Goal: Information Seeking & Learning: Learn about a topic

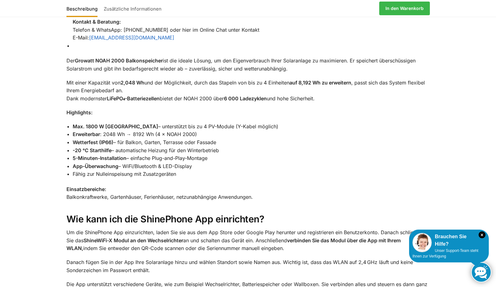
scroll to position [800, 0]
click at [235, 138] on li "Wetterfest (IP66) – für Balkon, Garten, Terrasse oder Fassade" at bounding box center [251, 142] width 357 height 8
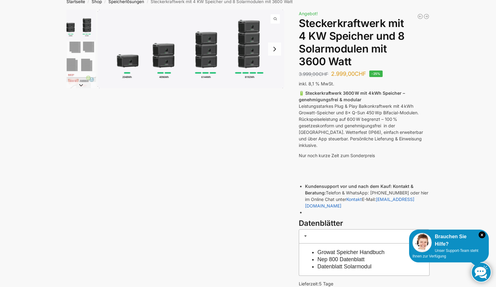
scroll to position [34, 0]
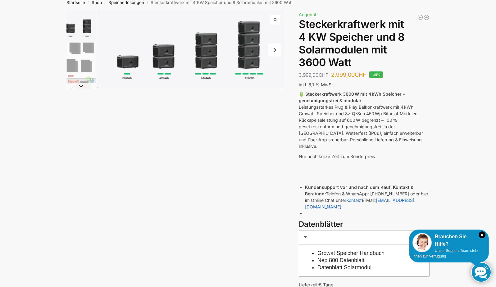
click at [80, 87] on button "Next slide" at bounding box center [81, 86] width 30 height 6
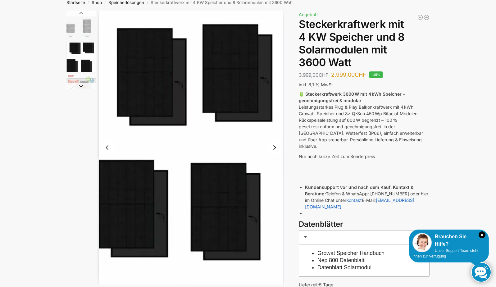
click at [80, 87] on button "Next slide" at bounding box center [81, 86] width 30 height 6
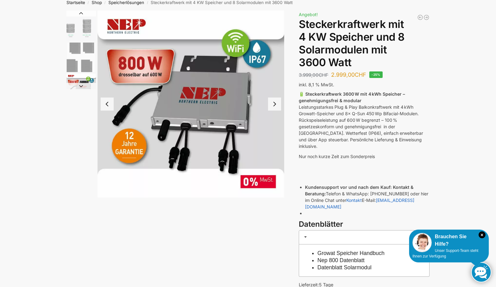
click at [80, 87] on button "Next slide" at bounding box center [81, 86] width 30 height 6
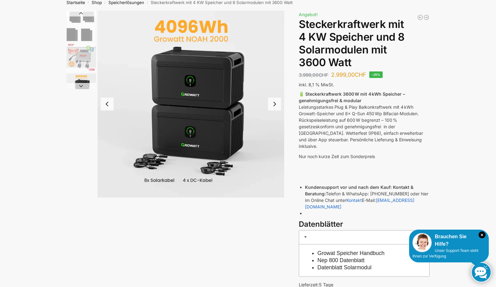
click at [80, 86] on button "Next slide" at bounding box center [81, 86] width 30 height 6
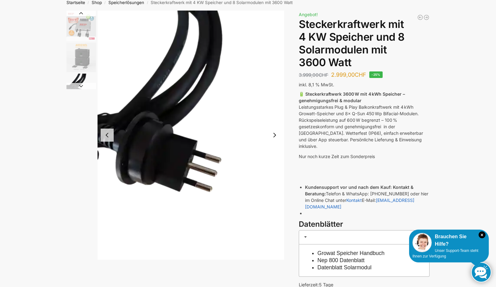
click at [80, 85] on button "Next slide" at bounding box center [81, 86] width 30 height 6
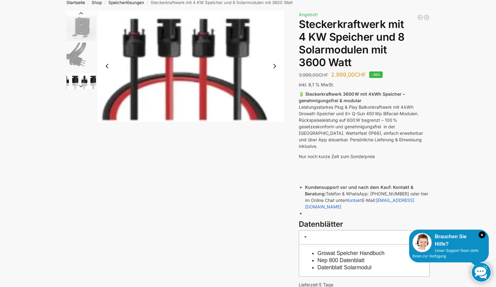
click at [80, 85] on button "Next slide" at bounding box center [81, 86] width 30 height 6
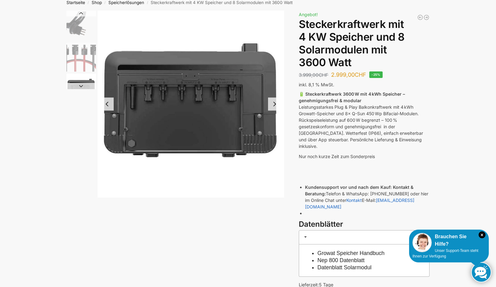
click at [80, 85] on button "Next slide" at bounding box center [81, 86] width 30 height 6
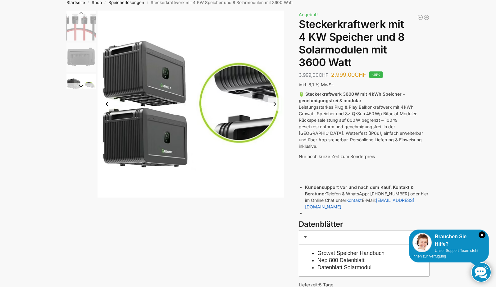
click at [80, 85] on button "Next slide" at bounding box center [81, 86] width 30 height 6
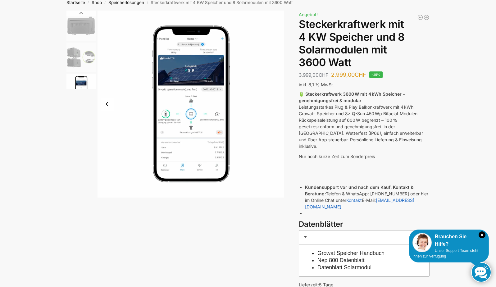
click at [80, 85] on img "9 / 9" at bounding box center [81, 89] width 30 height 30
click at [80, 13] on button "Previous slide" at bounding box center [81, 13] width 30 height 6
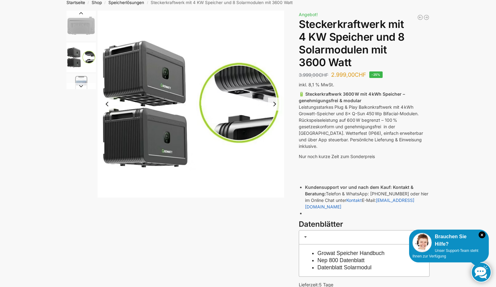
click at [80, 13] on button "Previous slide" at bounding box center [81, 13] width 30 height 6
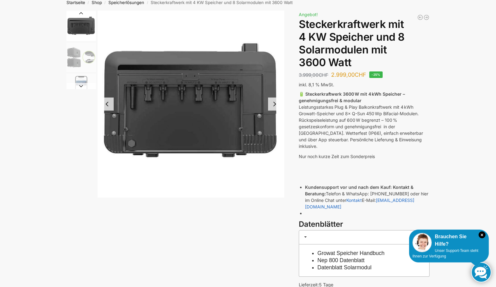
click at [81, 13] on button "Previous slide" at bounding box center [81, 13] width 30 height 6
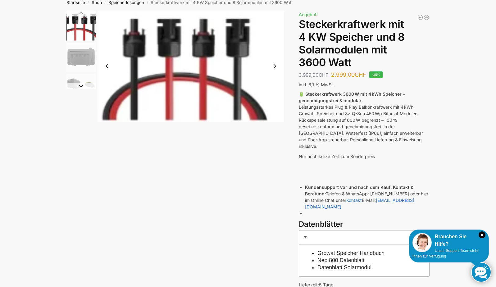
click at [81, 13] on button "Previous slide" at bounding box center [81, 13] width 30 height 6
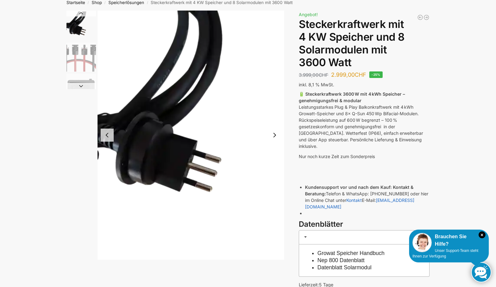
click at [81, 13] on button "Previous slide" at bounding box center [81, 13] width 30 height 6
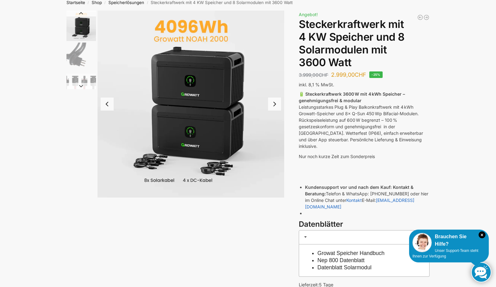
click at [81, 13] on button "Previous slide" at bounding box center [81, 13] width 30 height 6
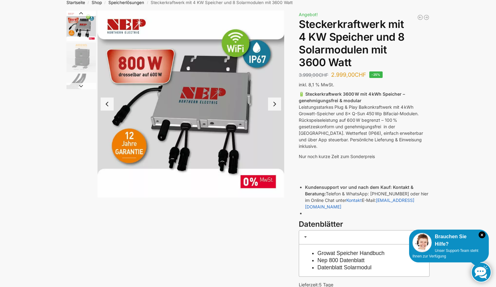
click at [275, 103] on button "Next slide" at bounding box center [274, 104] width 13 height 13
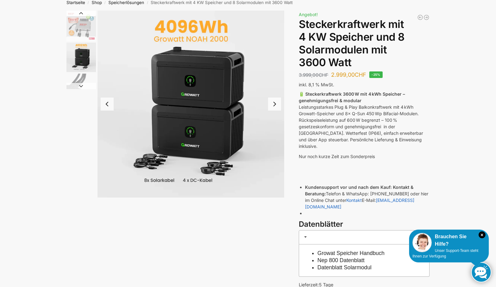
click at [275, 103] on button "Next slide" at bounding box center [274, 104] width 13 height 13
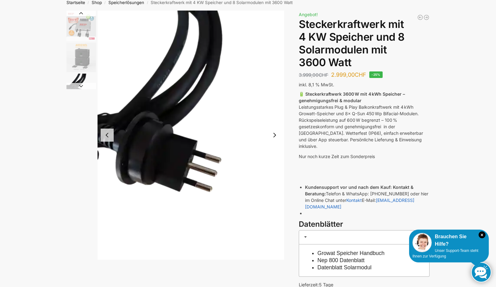
click at [80, 13] on button "Previous slide" at bounding box center [81, 13] width 30 height 6
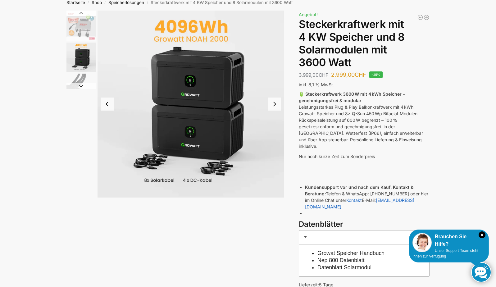
click at [80, 13] on button "Previous slide" at bounding box center [81, 13] width 30 height 6
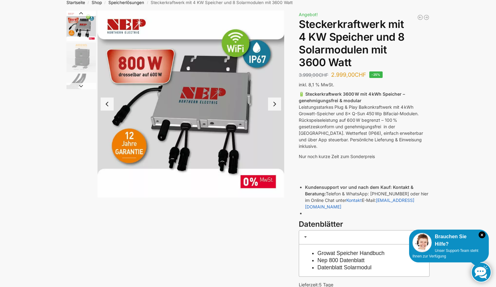
click at [80, 13] on button "Previous slide" at bounding box center [81, 13] width 30 height 6
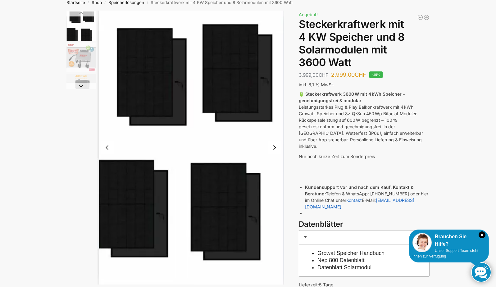
click at [80, 13] on button "Previous slide" at bounding box center [81, 13] width 30 height 6
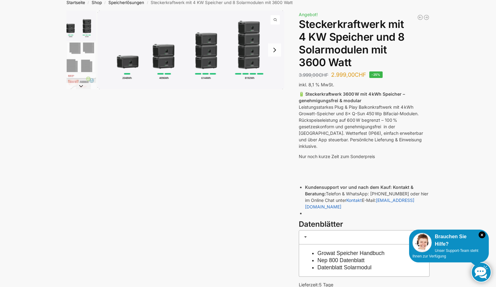
click at [80, 13] on img "1 / 9" at bounding box center [81, 26] width 30 height 30
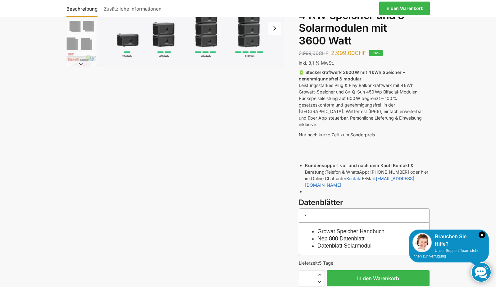
scroll to position [54, 0]
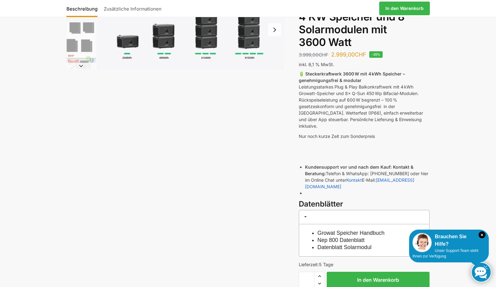
click at [366, 230] on link "Growat Speicher Handbuch" at bounding box center [350, 233] width 67 height 6
click at [348, 237] on link "Nep 800 Datenblatt" at bounding box center [340, 240] width 47 height 6
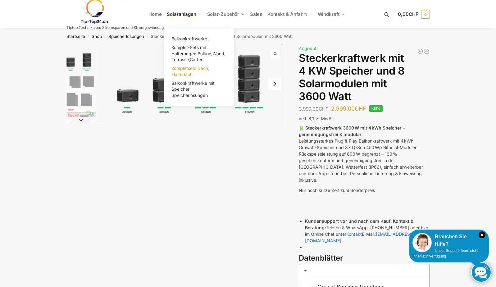
click at [188, 70] on span "Kompletsets Dach, Flachdach" at bounding box center [190, 71] width 38 height 11
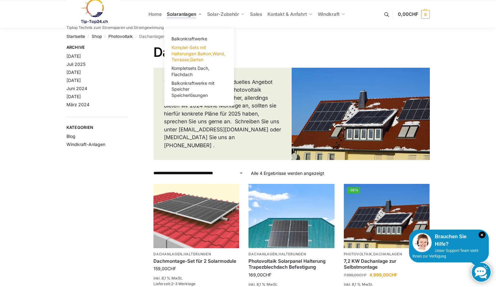
click at [191, 52] on span "Komplet-Sets mit Halterungen Balkon,Wand, Terrasse,Garten" at bounding box center [198, 53] width 54 height 17
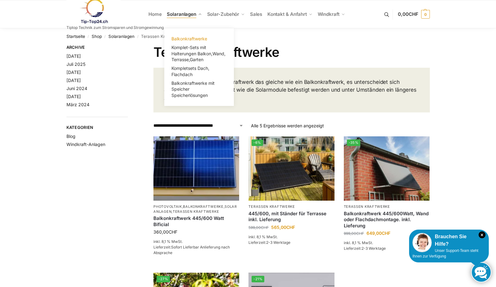
click at [194, 39] on span "Balkonkraftwerke" at bounding box center [189, 38] width 36 height 5
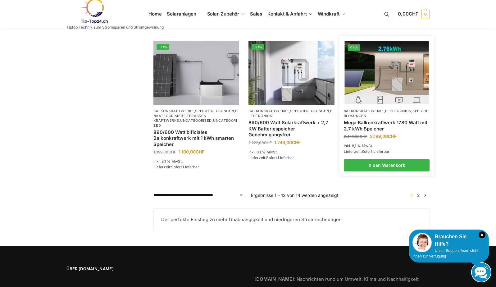
scroll to position [515, 0]
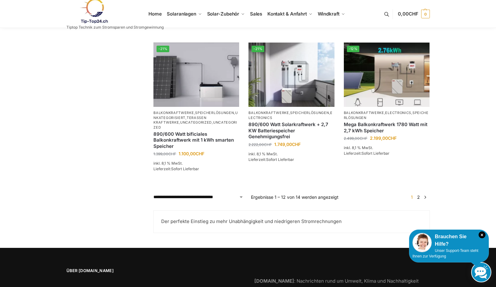
click at [425, 200] on link "→" at bounding box center [425, 197] width 5 height 7
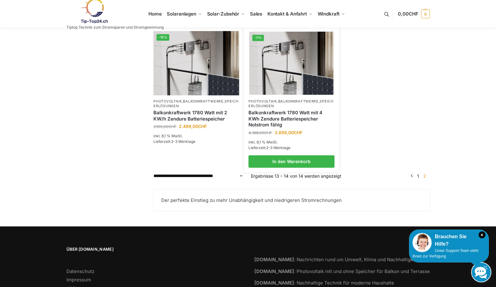
scroll to position [128, 0]
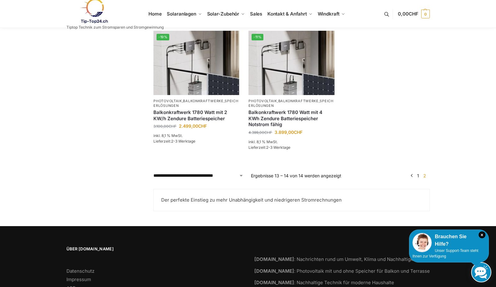
click at [417, 178] on link "1" at bounding box center [418, 175] width 5 height 5
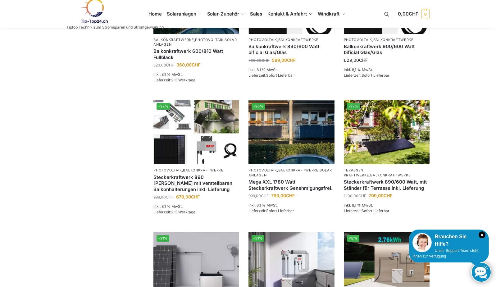
scroll to position [325, 0]
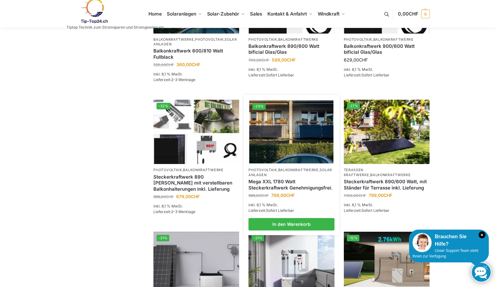
click at [288, 163] on img at bounding box center [291, 131] width 84 height 63
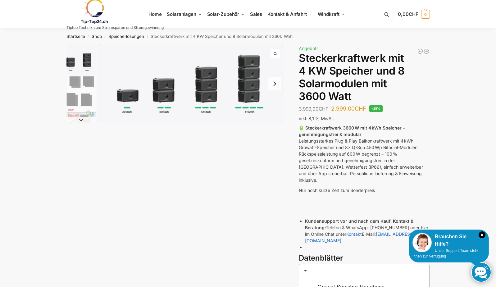
click at [173, 43] on nav "Startseite / Shop / Speicherlösungen / Steckerkraftwerk mit 4 KW Speicher und 8…" at bounding box center [247, 36] width 385 height 16
click at [385, 14] on button at bounding box center [390, 14] width 16 height 29
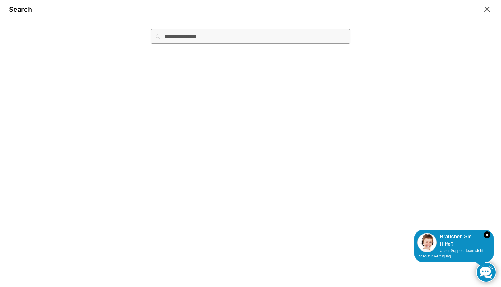
click at [200, 38] on input "Suche nach:" at bounding box center [250, 36] width 199 height 15
type input "**********"
click at [329, 29] on button "Suchen" at bounding box center [339, 32] width 21 height 7
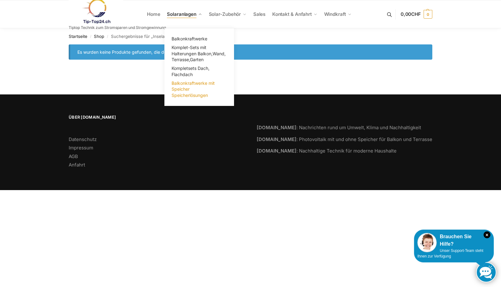
click at [193, 90] on link "Balkonkraftwerke mit Speicher Speicherlösungen" at bounding box center [199, 89] width 62 height 21
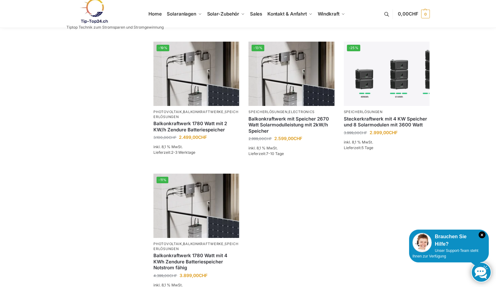
scroll to position [323, 0]
click at [199, 186] on img at bounding box center [196, 205] width 84 height 63
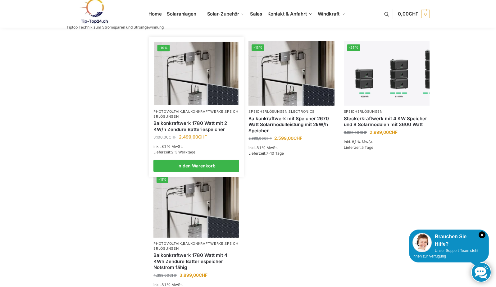
click at [196, 87] on img at bounding box center [196, 73] width 84 height 63
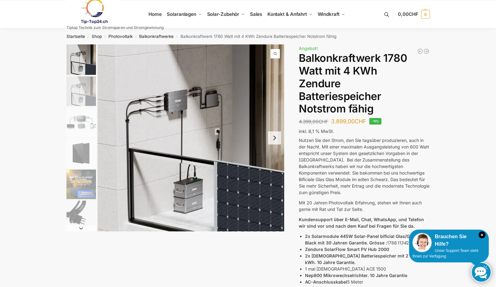
click at [81, 229] on button "Next slide" at bounding box center [81, 228] width 30 height 6
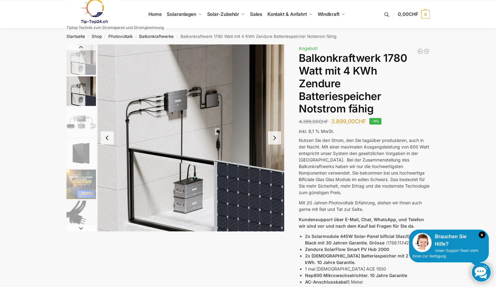
click at [81, 229] on button "Next slide" at bounding box center [81, 228] width 30 height 6
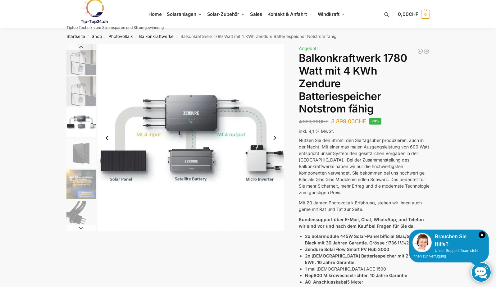
click at [81, 229] on button "Next slide" at bounding box center [81, 228] width 30 height 6
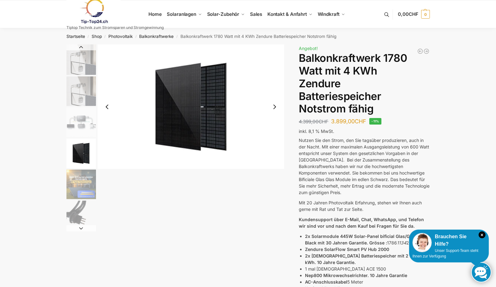
click at [81, 229] on button "Next slide" at bounding box center [81, 228] width 30 height 6
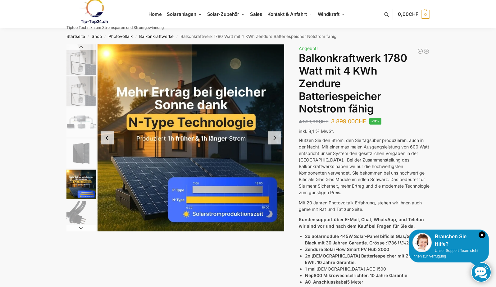
click at [81, 229] on button "Next slide" at bounding box center [81, 228] width 30 height 6
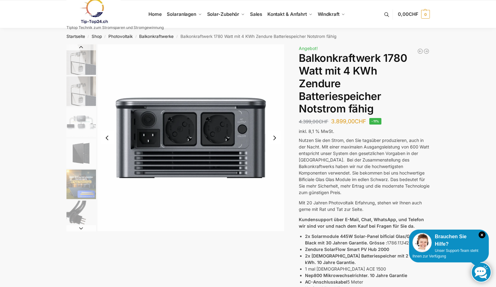
click at [81, 229] on button "Next slide" at bounding box center [81, 228] width 30 height 6
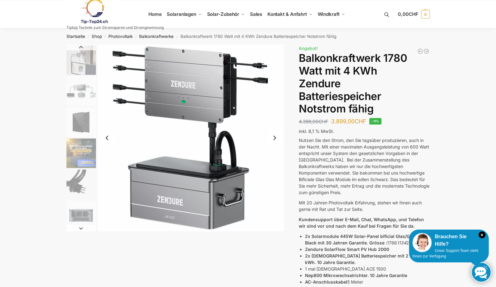
click at [80, 46] on button "Previous slide" at bounding box center [81, 47] width 30 height 6
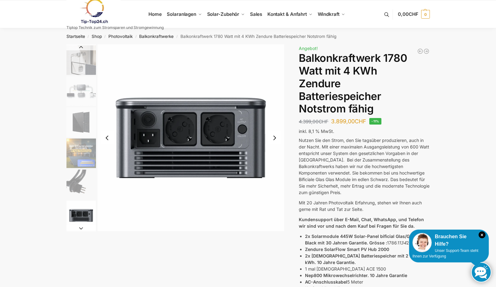
click at [275, 138] on button "Next slide" at bounding box center [274, 137] width 13 height 13
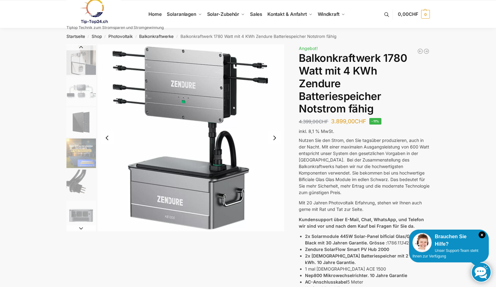
click at [275, 138] on button "Next slide" at bounding box center [274, 137] width 13 height 13
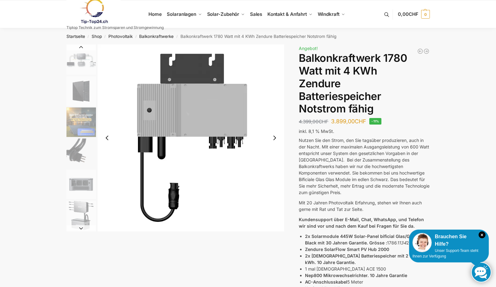
click at [275, 138] on button "Next slide" at bounding box center [274, 137] width 13 height 13
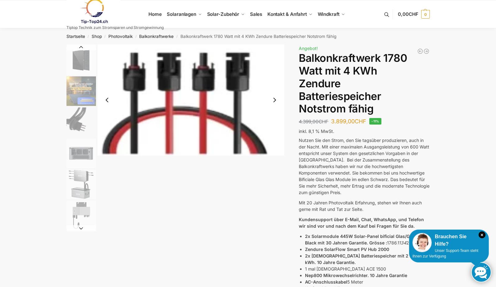
click at [275, 138] on img "10 / 11" at bounding box center [191, 99] width 187 height 111
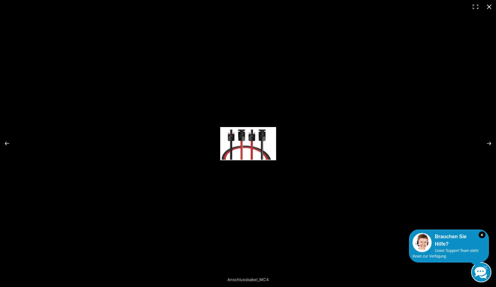
click at [487, 7] on button "Close (Esc)" at bounding box center [489, 7] width 14 height 14
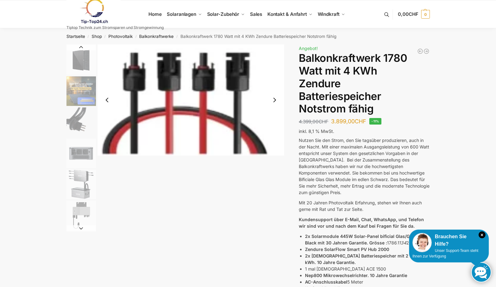
click at [81, 228] on button "Next slide" at bounding box center [81, 228] width 30 height 6
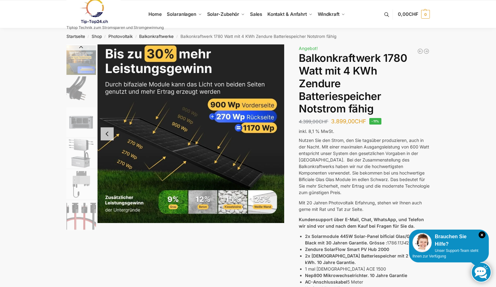
click at [81, 229] on img "10 / 11" at bounding box center [81, 216] width 30 height 30
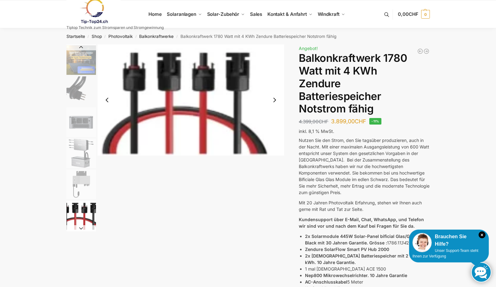
click at [81, 229] on button "Next slide" at bounding box center [81, 228] width 30 height 6
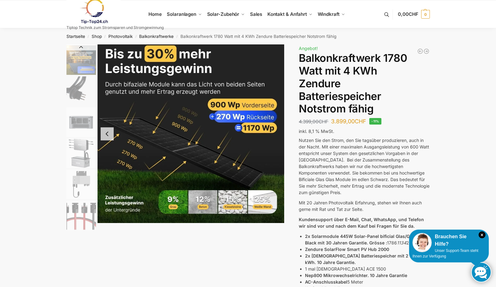
click at [81, 229] on img "10 / 11" at bounding box center [81, 216] width 30 height 30
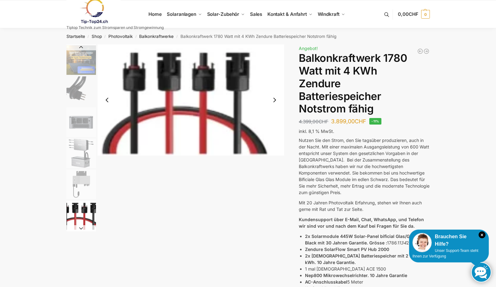
click at [80, 46] on button "Previous slide" at bounding box center [81, 47] width 30 height 6
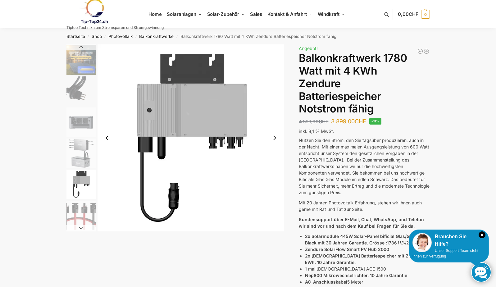
click at [80, 46] on button "Previous slide" at bounding box center [81, 47] width 30 height 6
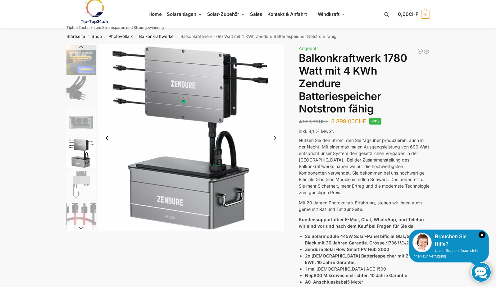
click at [80, 46] on button "Previous slide" at bounding box center [81, 47] width 30 height 6
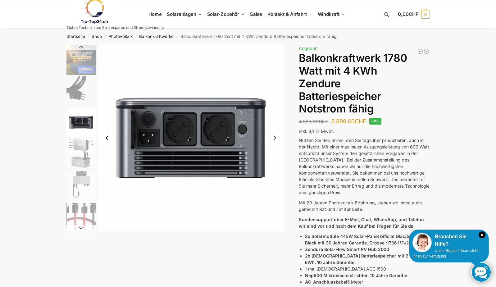
click at [80, 46] on button "Previous slide" at bounding box center [81, 47] width 30 height 6
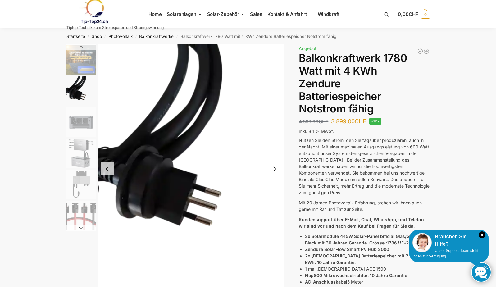
click at [275, 170] on button "Next slide" at bounding box center [274, 168] width 13 height 13
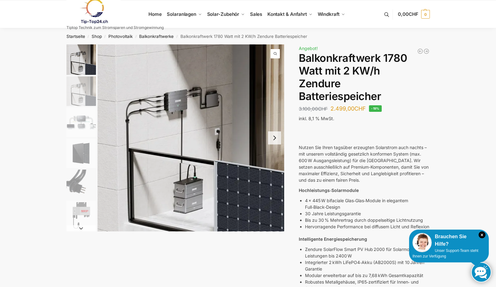
click at [275, 139] on button "Next slide" at bounding box center [274, 137] width 13 height 13
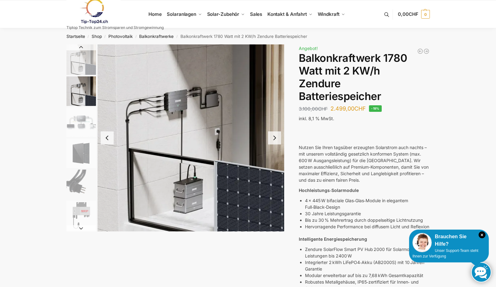
click at [275, 139] on button "Next slide" at bounding box center [274, 137] width 13 height 13
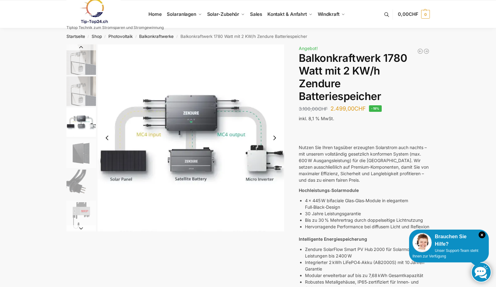
click at [275, 137] on button "Next slide" at bounding box center [274, 137] width 13 height 13
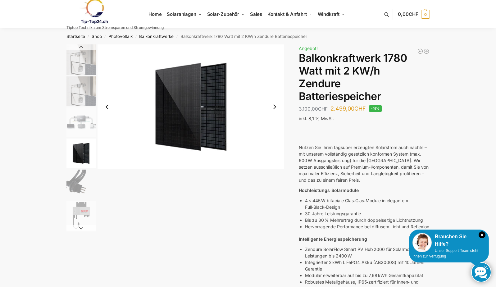
click at [275, 107] on button "Next slide" at bounding box center [274, 106] width 13 height 13
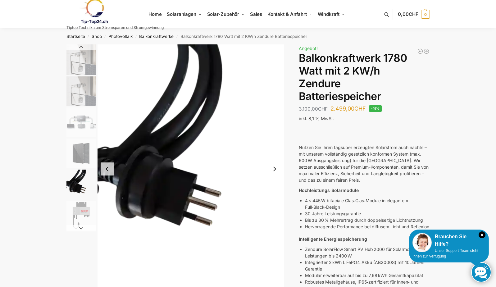
click at [275, 107] on img "5 / 7" at bounding box center [191, 168] width 187 height 249
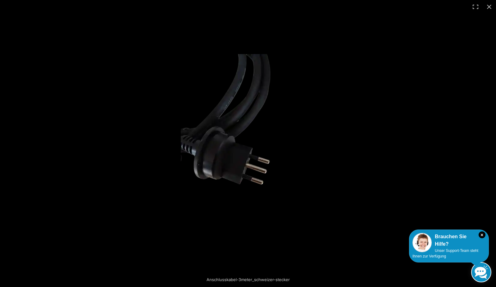
click at [275, 107] on img at bounding box center [248, 143] width 134 height 179
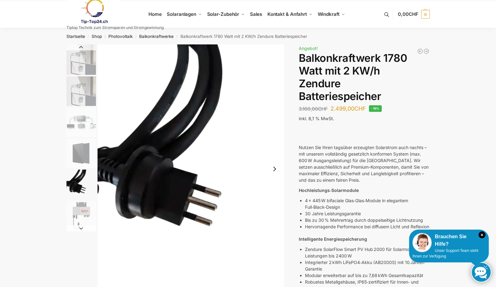
click at [275, 107] on img at bounding box center [191, 168] width 187 height 249
click at [276, 168] on button "Next slide" at bounding box center [274, 168] width 13 height 13
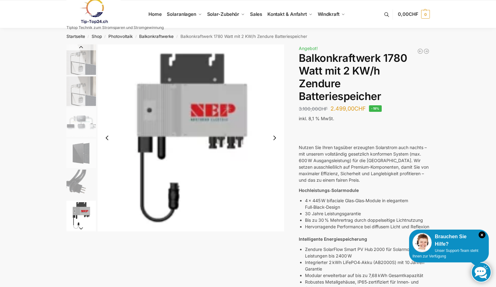
click at [275, 139] on button "Next slide" at bounding box center [274, 137] width 13 height 13
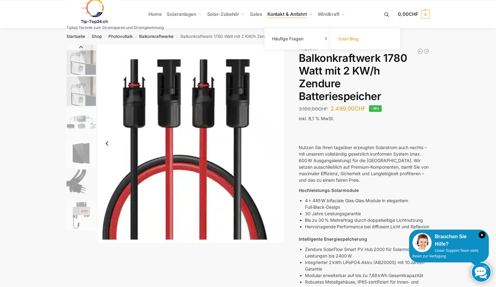
click at [354, 39] on span "Solar-Blog" at bounding box center [348, 38] width 21 height 5
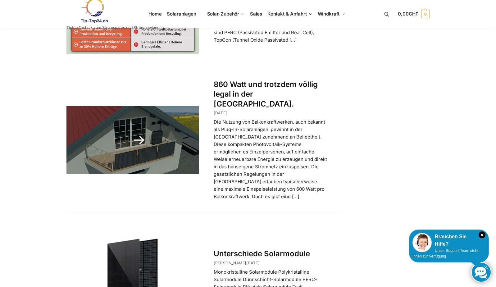
scroll to position [948, 0]
click at [189, 126] on link at bounding box center [132, 140] width 133 height 68
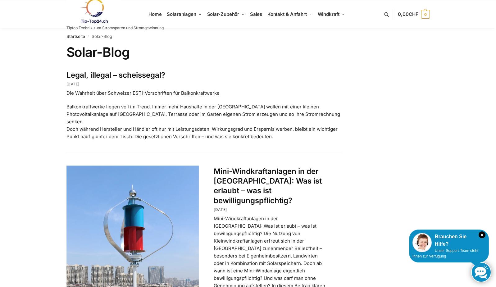
click at [129, 75] on link "Legal, illegal – scheissegal?" at bounding box center [115, 74] width 99 height 9
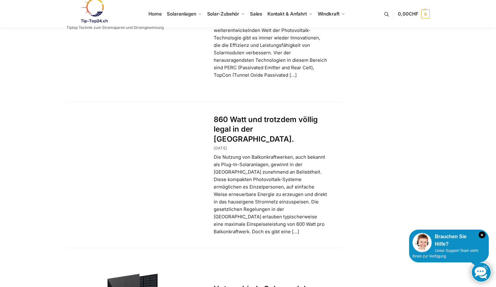
scroll to position [915, 0]
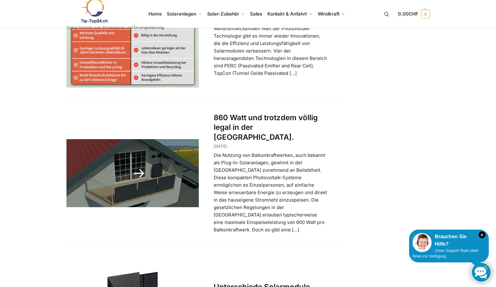
click at [227, 207] on p "Die Nutzung von Balkonkraftwerken, auch bekannt als Plug-In-Solaranlagen, gewin…" at bounding box center [271, 193] width 114 height 82
click at [200, 202] on div "860 Watt und trotzdem völlig legal in der [GEOGRAPHIC_DATA]. [DATE] [DATE] Die …" at bounding box center [270, 173] width 143 height 121
click at [263, 152] on p "Die Nutzung von Balkonkraftwerken, auch bekannt als Plug-In-Solaranlagen, gewin…" at bounding box center [271, 193] width 114 height 82
drag, startPoint x: 263, startPoint y: 129, endPoint x: 249, endPoint y: 107, distance: 26.3
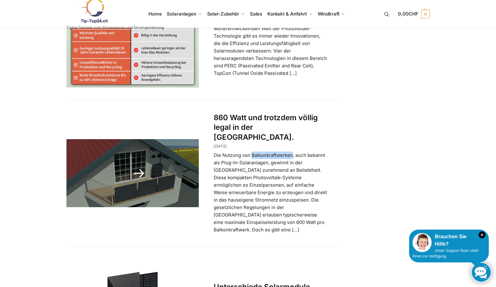
click at [249, 113] on link "860 Watt und trotzdem völlig legal in der [GEOGRAPHIC_DATA]." at bounding box center [266, 127] width 104 height 28
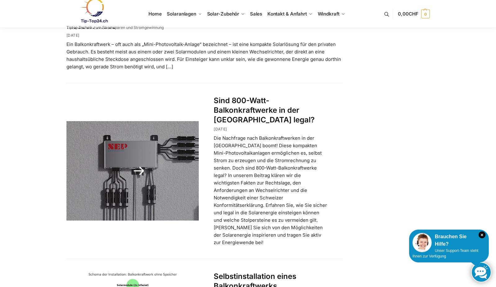
scroll to position [312, 0]
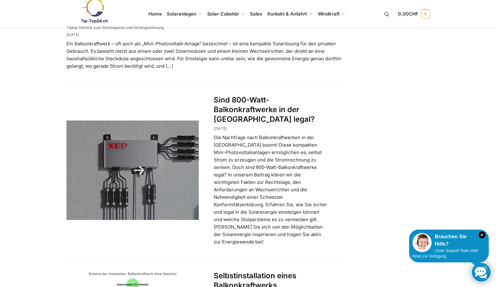
click at [230, 103] on link "Sind 800-Watt-Balkonkraftwerke in der [GEOGRAPHIC_DATA] legal?" at bounding box center [264, 109] width 101 height 28
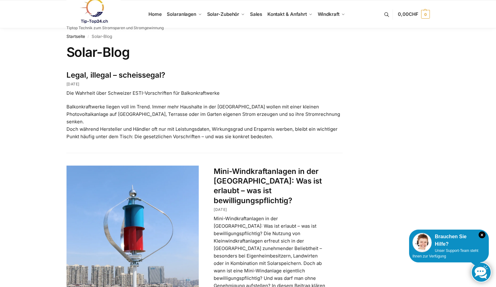
click at [120, 75] on link "Legal, illegal – scheissegal?" at bounding box center [115, 74] width 99 height 9
click at [80, 77] on link "Legal, illegal – scheissegal?" at bounding box center [115, 74] width 99 height 9
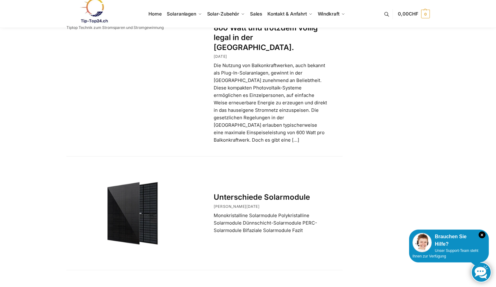
scroll to position [1001, 0]
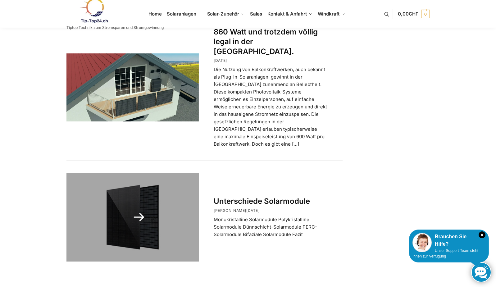
click at [139, 192] on link at bounding box center [132, 217] width 133 height 88
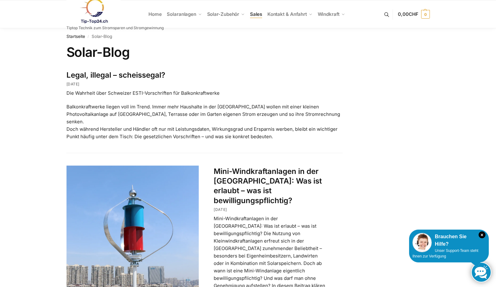
click at [255, 15] on span "Sales" at bounding box center [256, 14] width 12 height 6
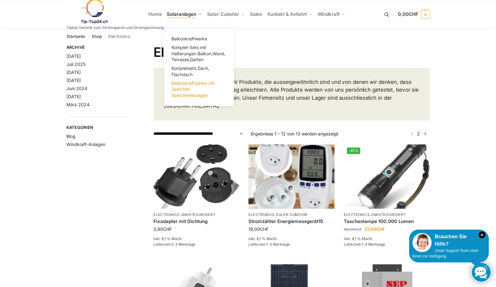
click at [188, 91] on span "Balkonkraftwerke mit Speicher Speicherlösungen" at bounding box center [192, 88] width 43 height 17
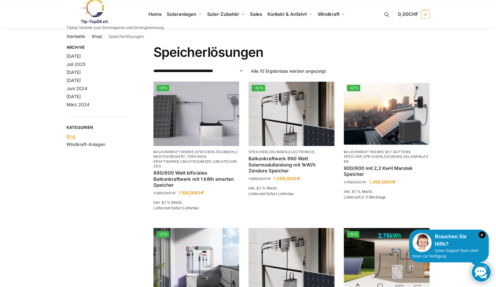
click at [71, 136] on link "Blog" at bounding box center [70, 136] width 9 height 5
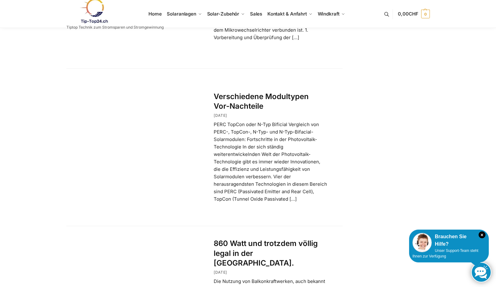
scroll to position [617, 0]
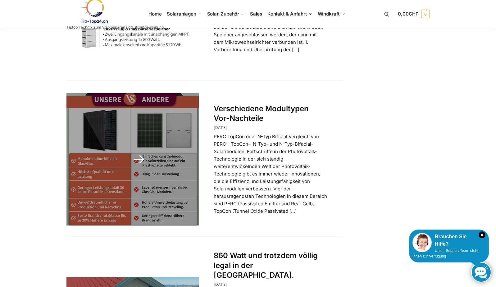
click at [138, 143] on link at bounding box center [132, 159] width 133 height 133
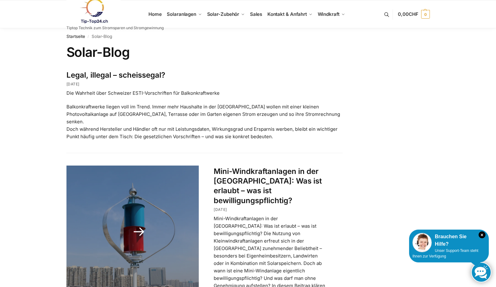
click at [139, 225] on link at bounding box center [132, 232] width 133 height 133
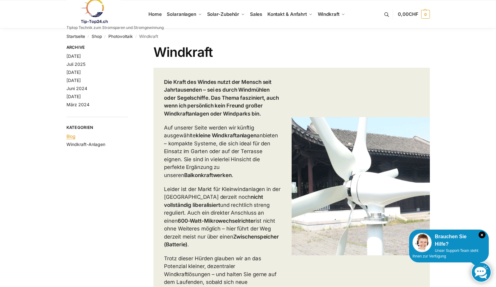
click at [72, 135] on link "Blog" at bounding box center [70, 136] width 9 height 5
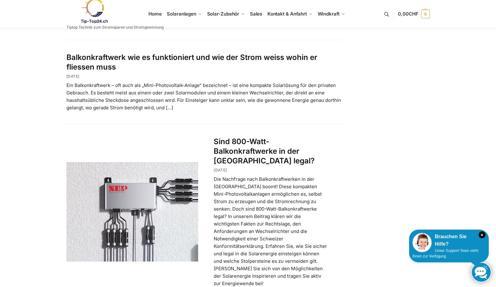
scroll to position [110, 0]
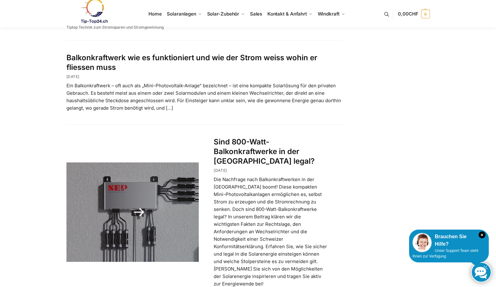
click at [141, 202] on link at bounding box center [132, 211] width 133 height 99
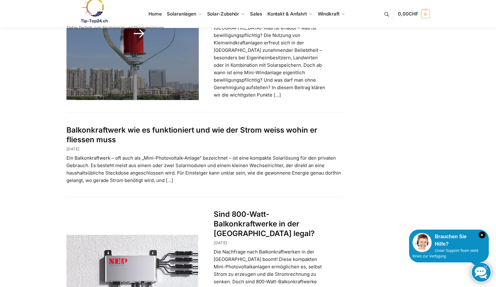
scroll to position [200, 0]
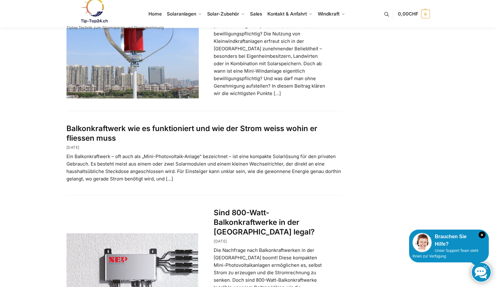
click at [158, 156] on p "Ein Balkonkraftwerk – oft auch als „Mini-Photovoltaik-Anlage“ bezeichnet – ist …" at bounding box center [204, 168] width 276 height 30
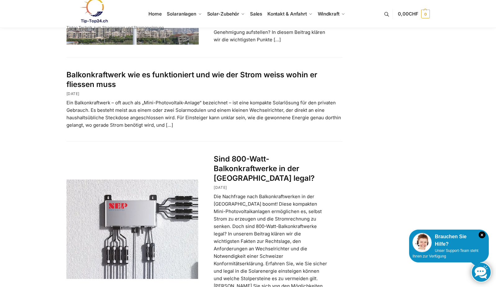
scroll to position [257, 0]
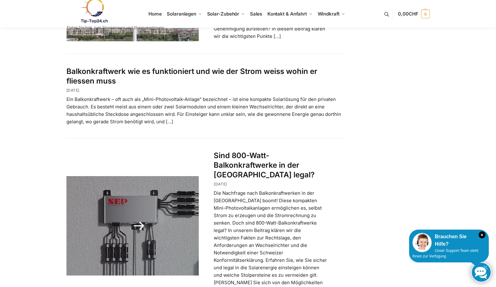
click at [140, 215] on link at bounding box center [132, 225] width 133 height 99
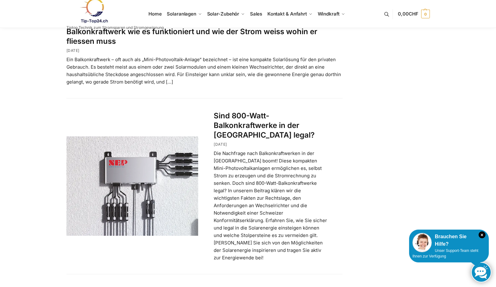
scroll to position [297, 0]
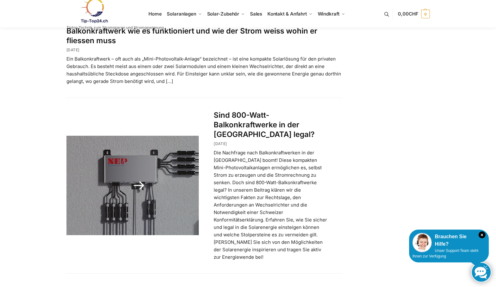
click at [156, 173] on link at bounding box center [132, 185] width 133 height 99
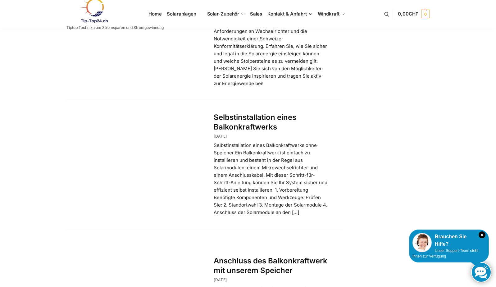
scroll to position [471, 0]
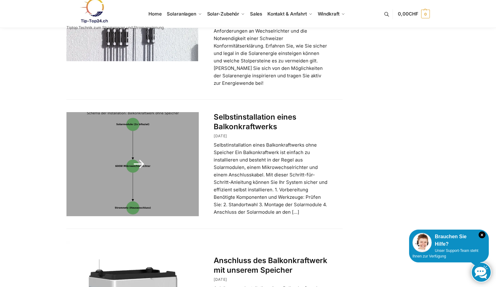
click at [141, 148] on link at bounding box center [132, 164] width 133 height 104
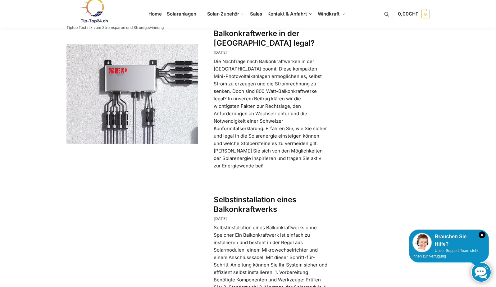
scroll to position [389, 0]
